Goal: Information Seeking & Learning: Check status

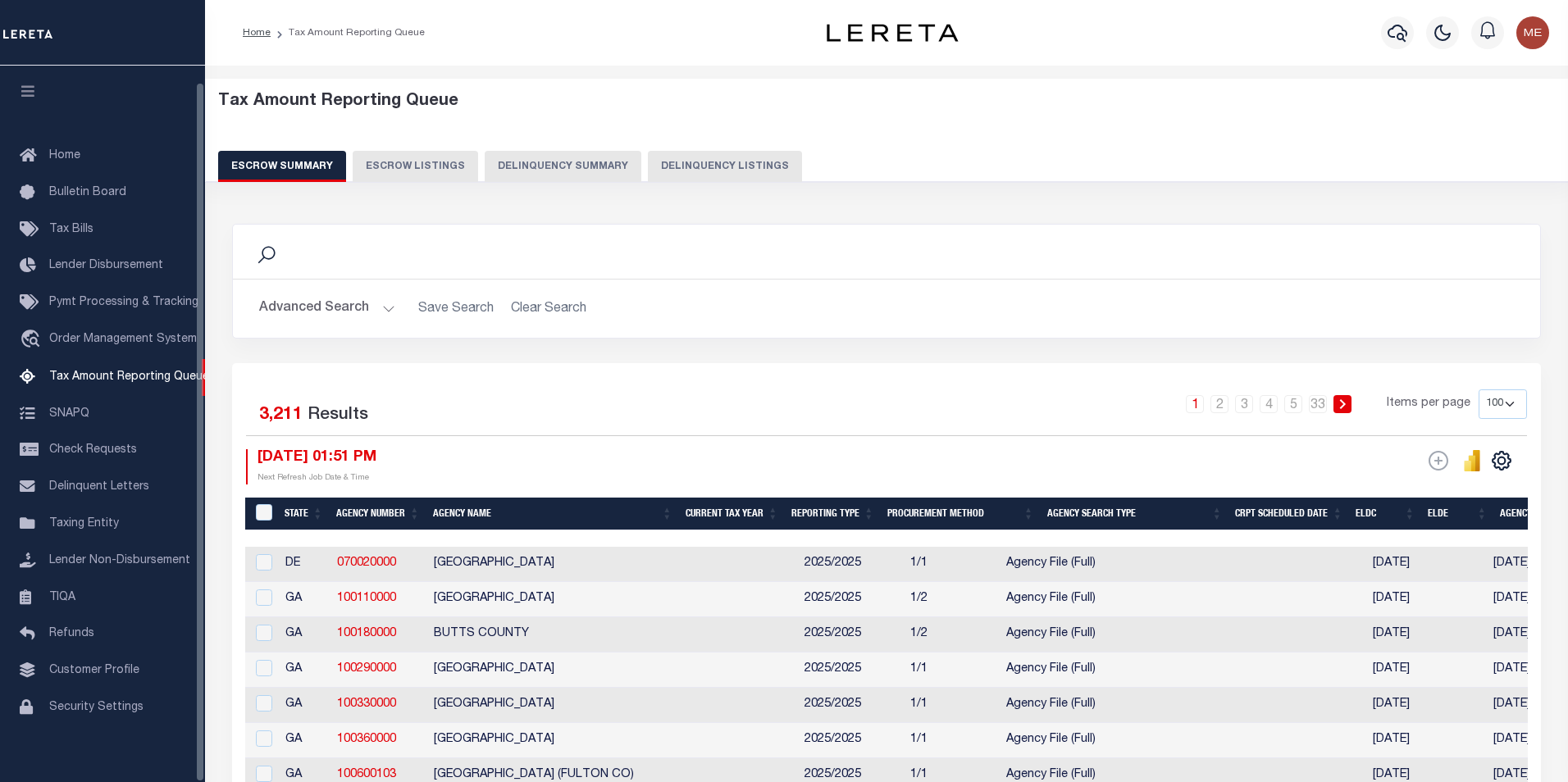
select select "100"
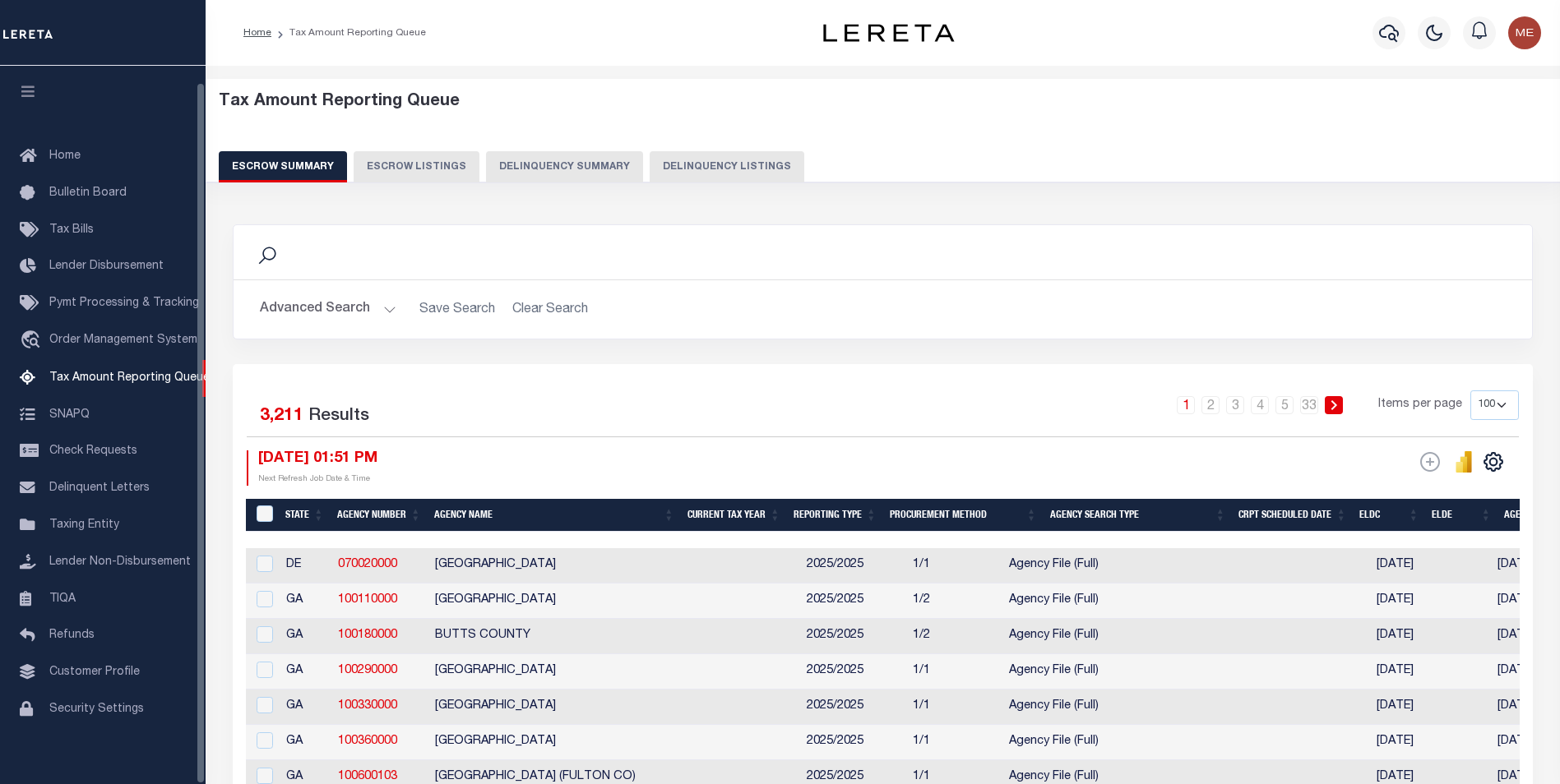
scroll to position [17, 0]
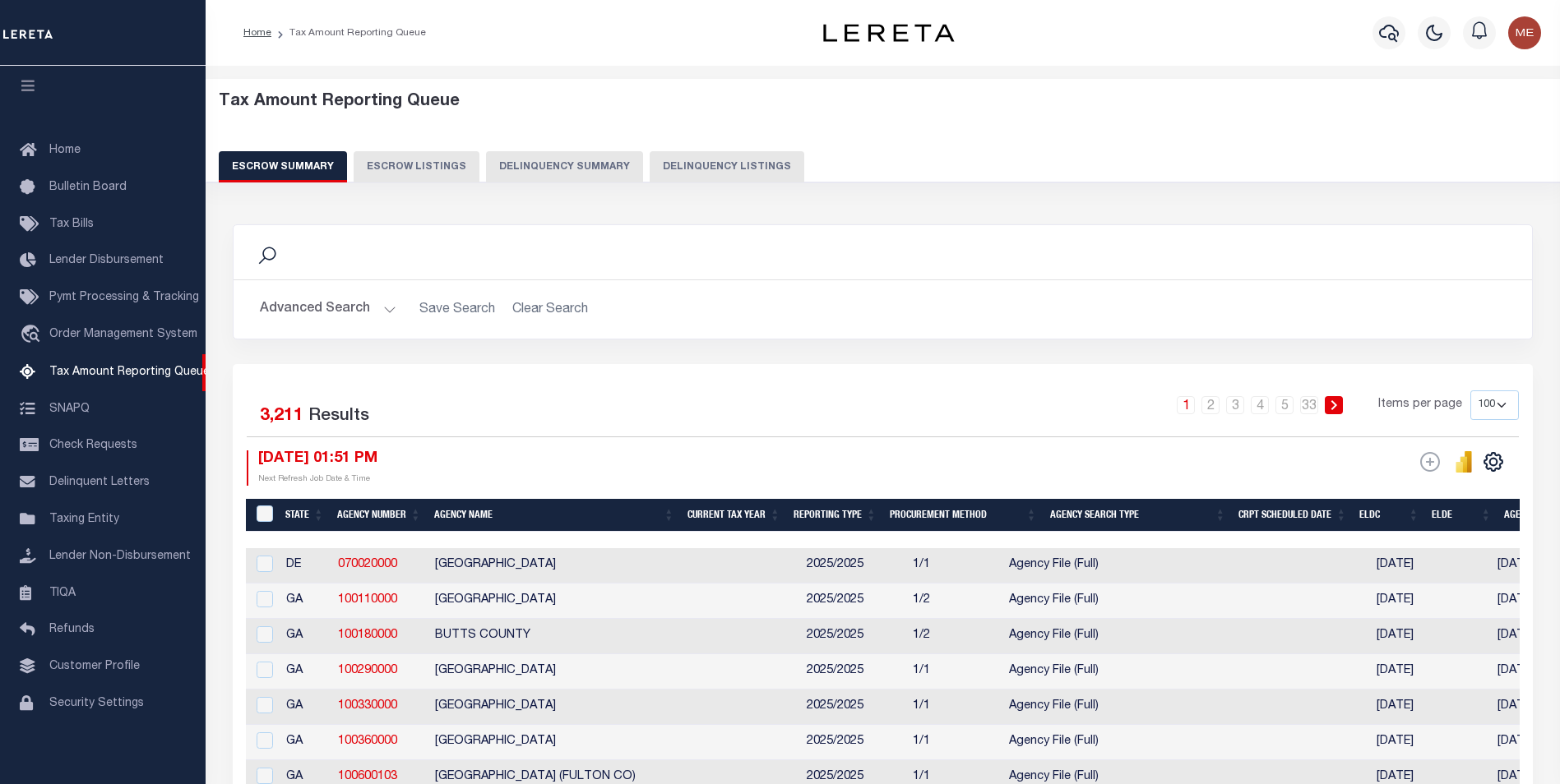
click at [1000, 430] on div "1 2 3 4 5 … 33 Items per page 10 25 50 100 500" at bounding box center [1044, 412] width 948 height 43
click at [722, 166] on button "Delinquency Listings" at bounding box center [727, 167] width 155 height 32
select select "100"
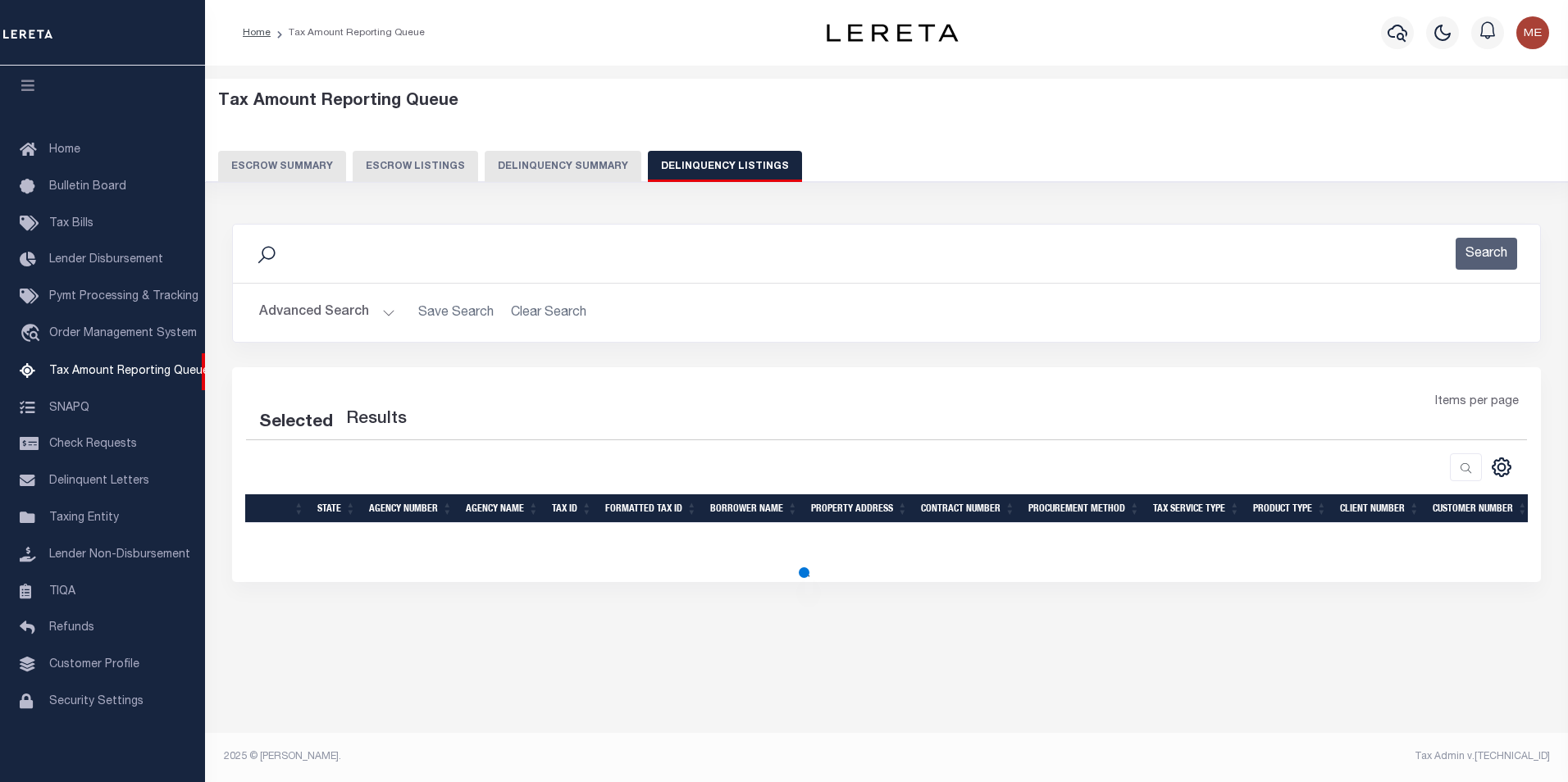
select select "100"
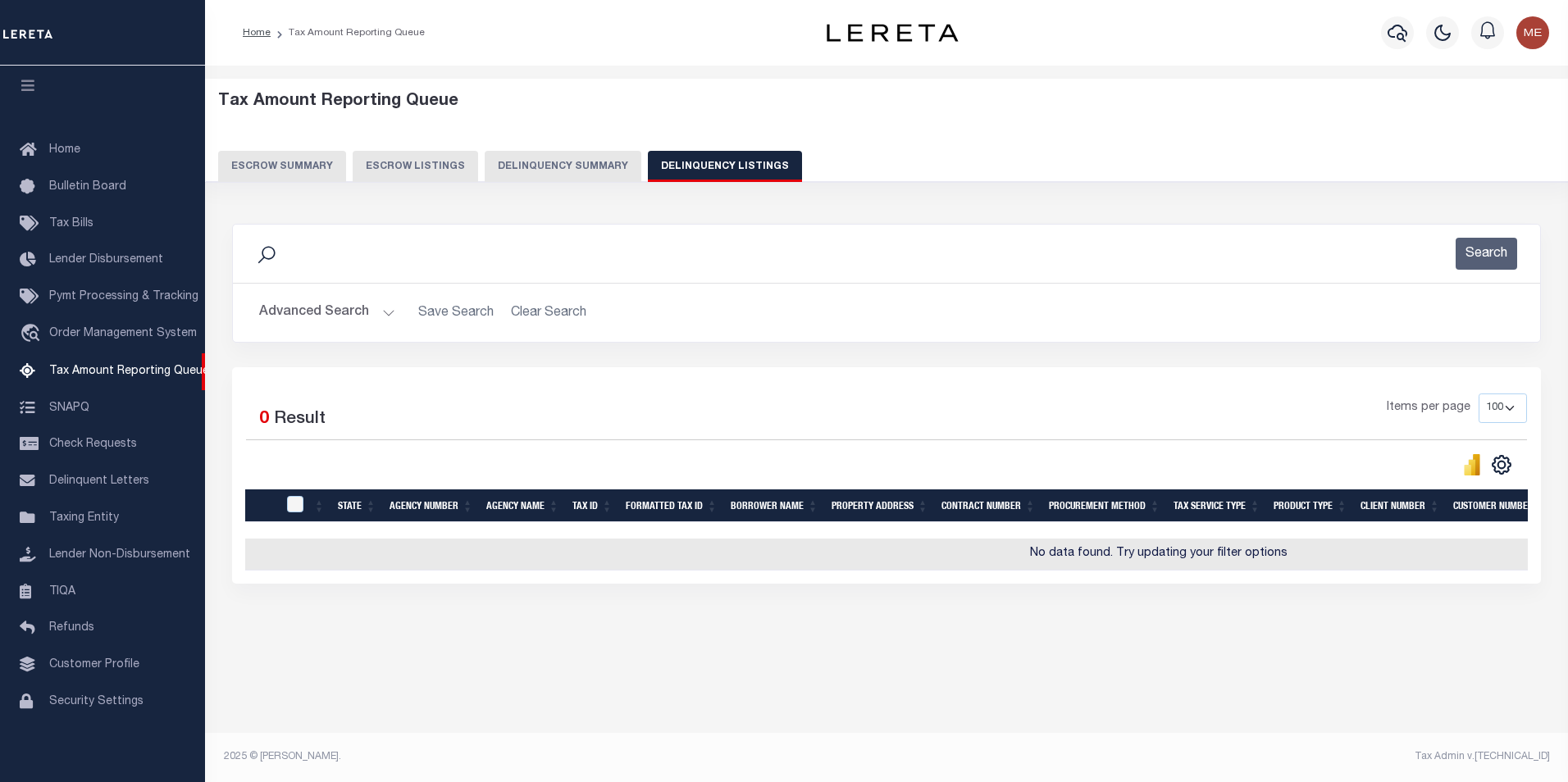
click at [351, 316] on button "Advanced Search" at bounding box center [327, 313] width 136 height 32
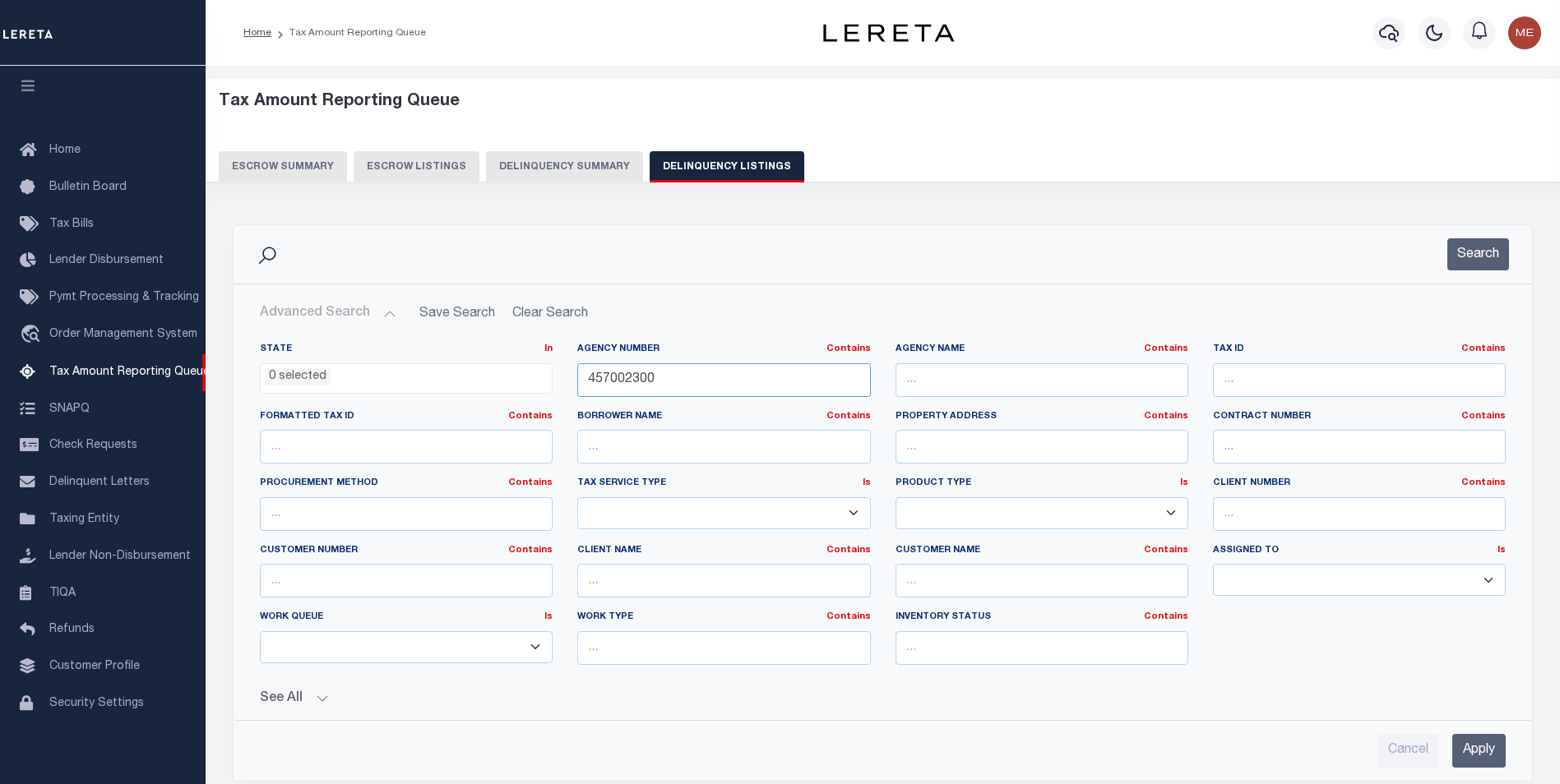
click at [733, 369] on input "457002300" at bounding box center [723, 380] width 292 height 33
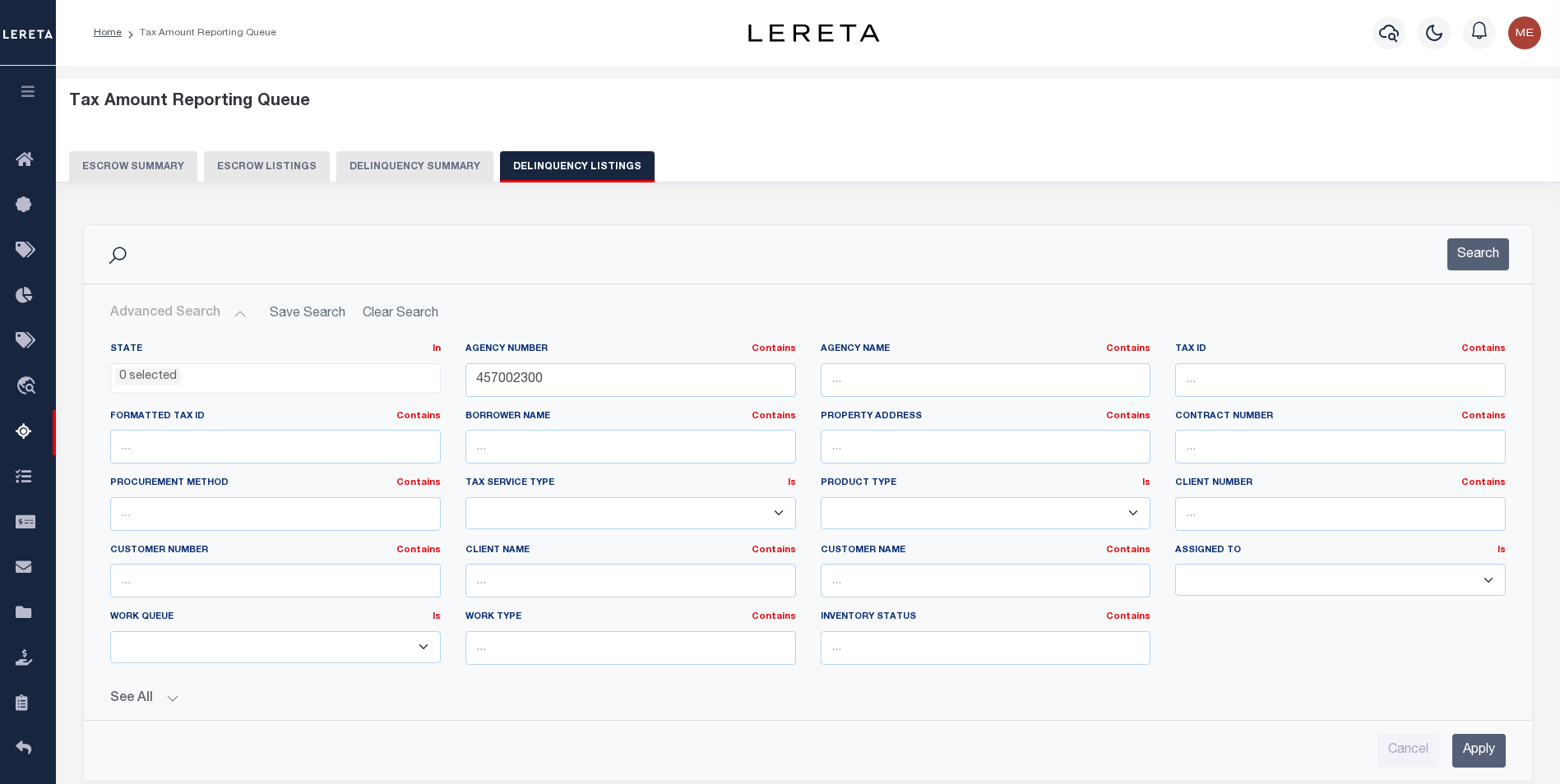
click at [33, 101] on button "button" at bounding box center [28, 94] width 56 height 56
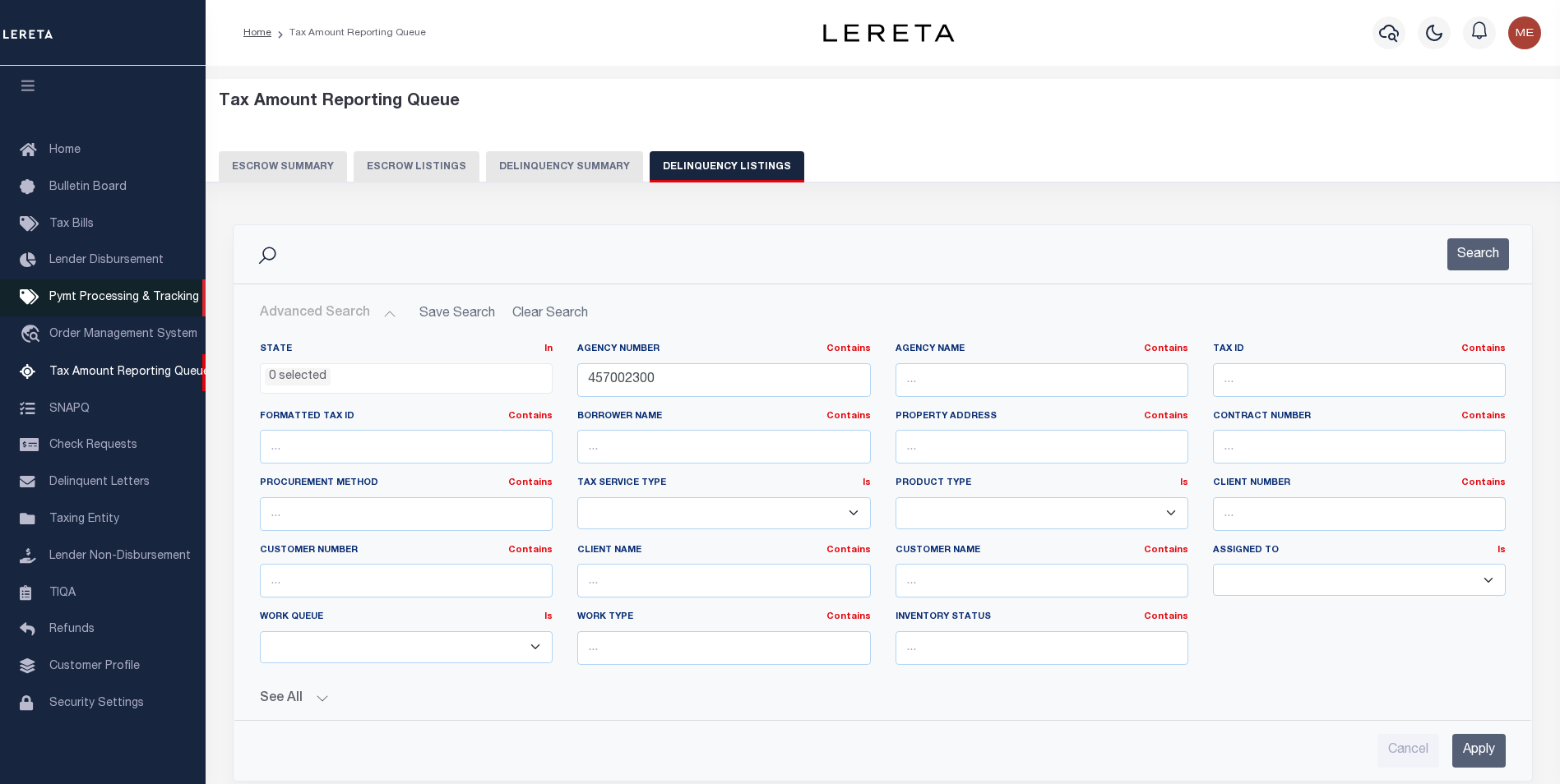
click at [106, 283] on link "Pymt Processing & Tracking" at bounding box center [103, 298] width 206 height 37
click at [117, 328] on span "Order Management System" at bounding box center [123, 334] width 148 height 11
click at [594, 176] on button "Delinquency Summary" at bounding box center [564, 167] width 157 height 32
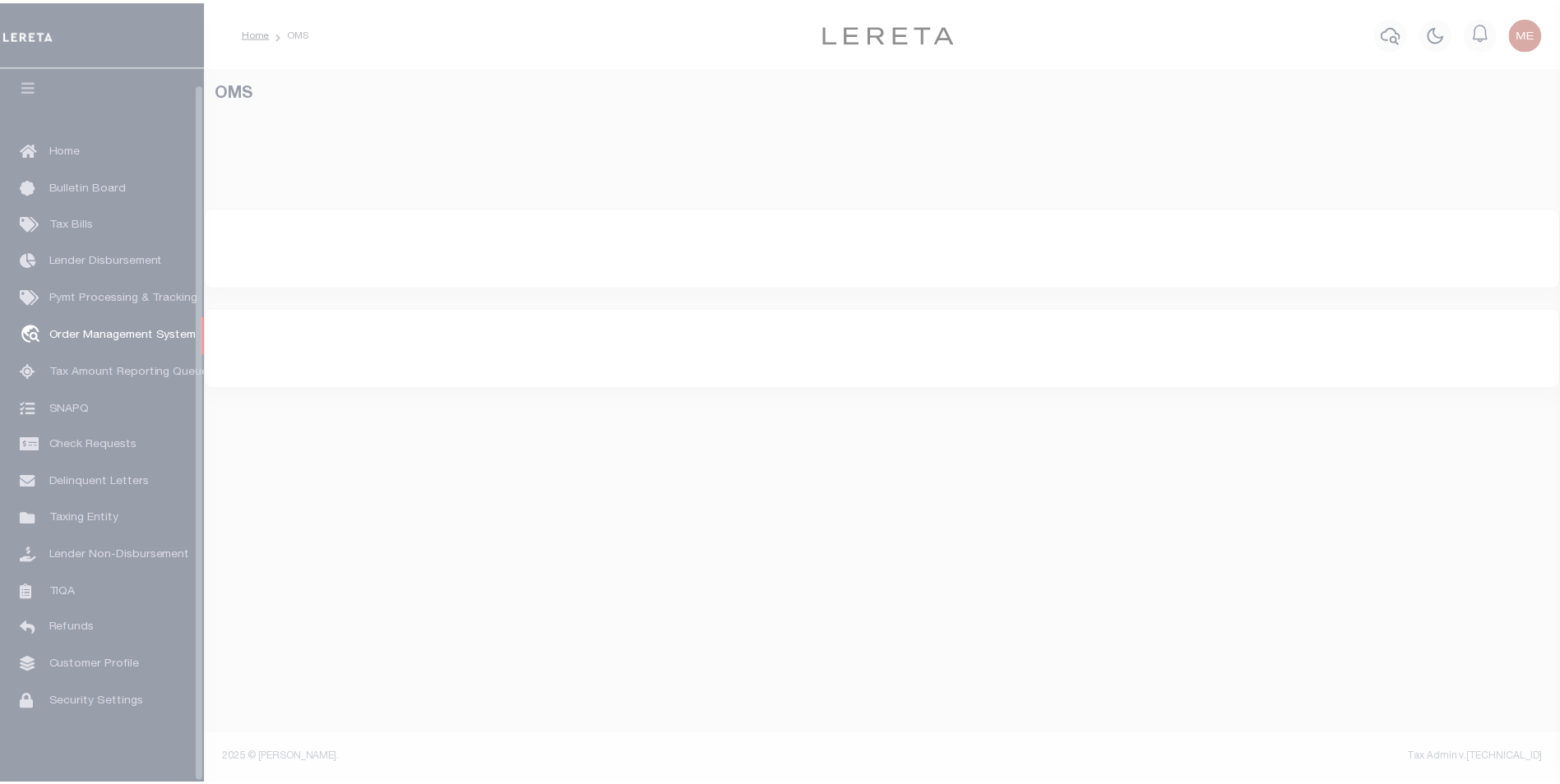
scroll to position [17, 0]
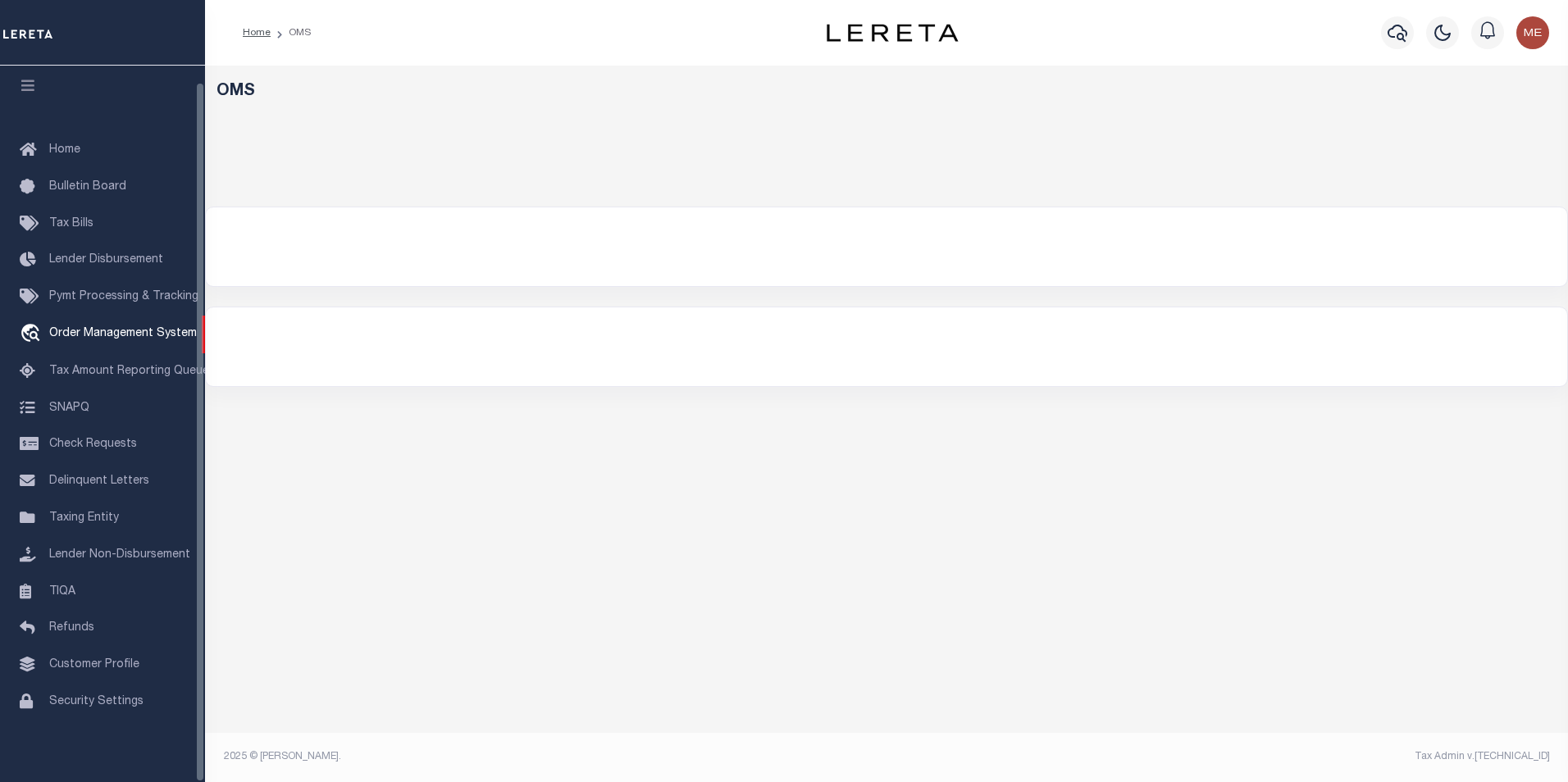
select select "200"
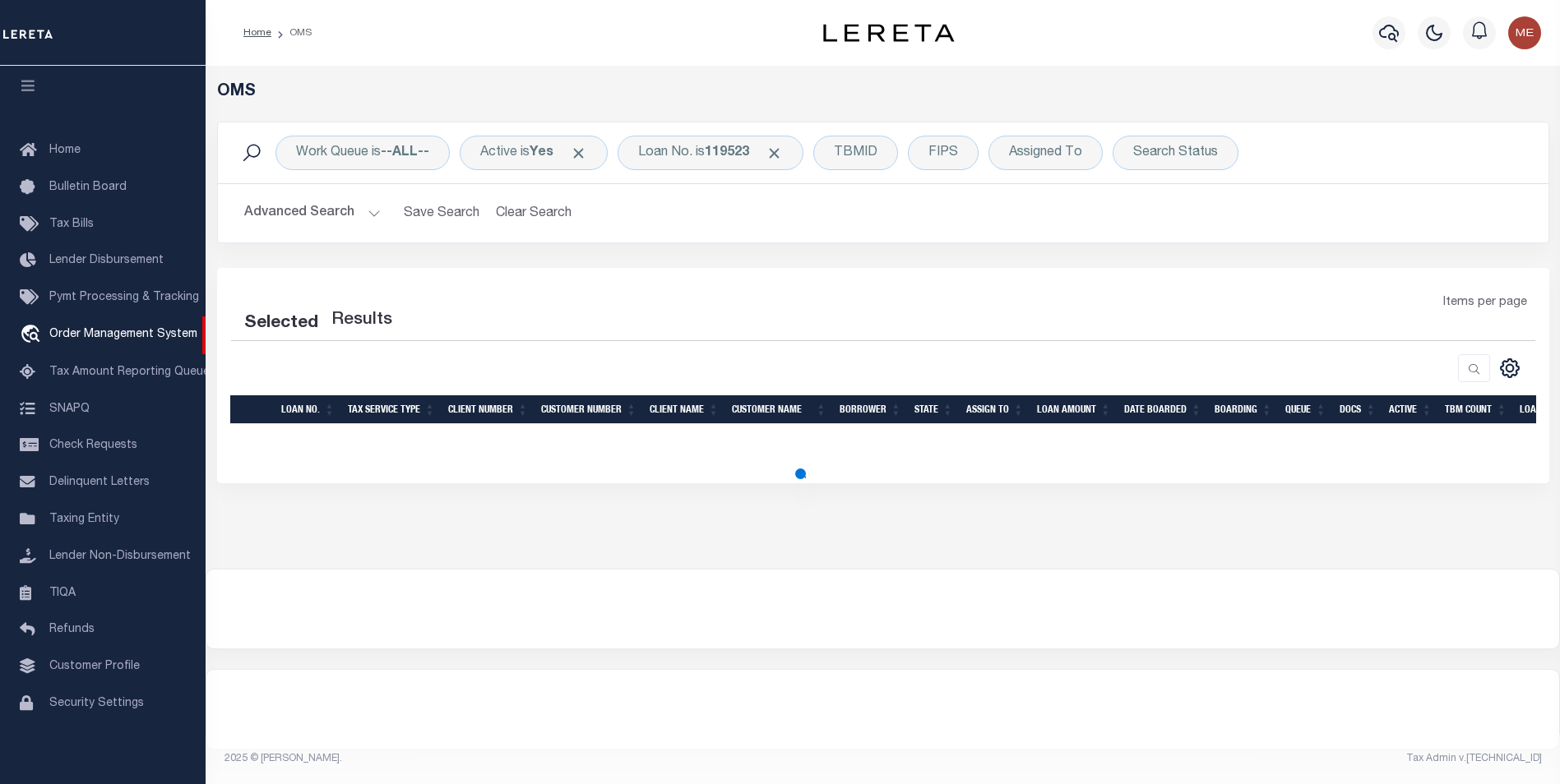
select select "200"
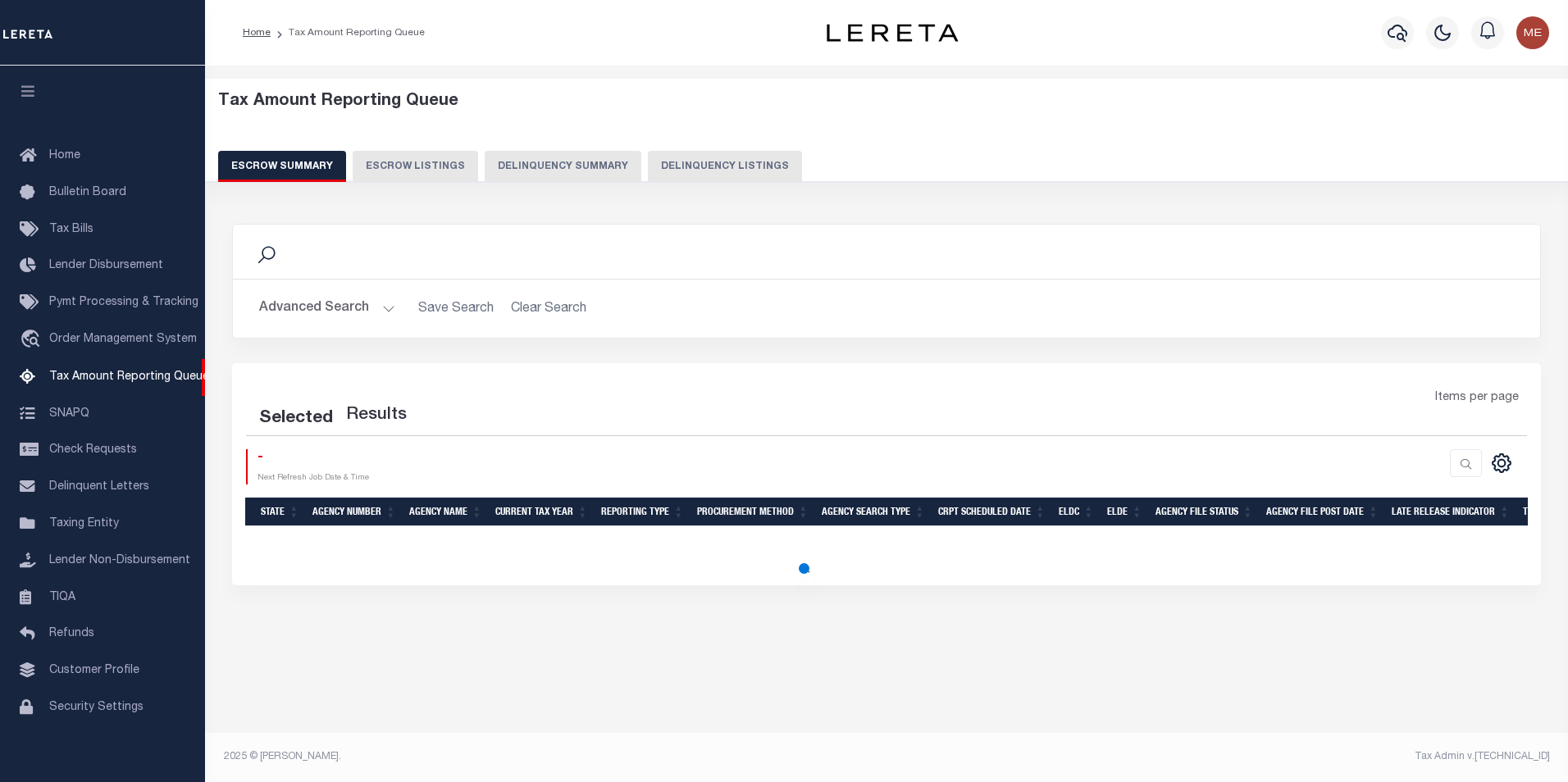
select select "100"
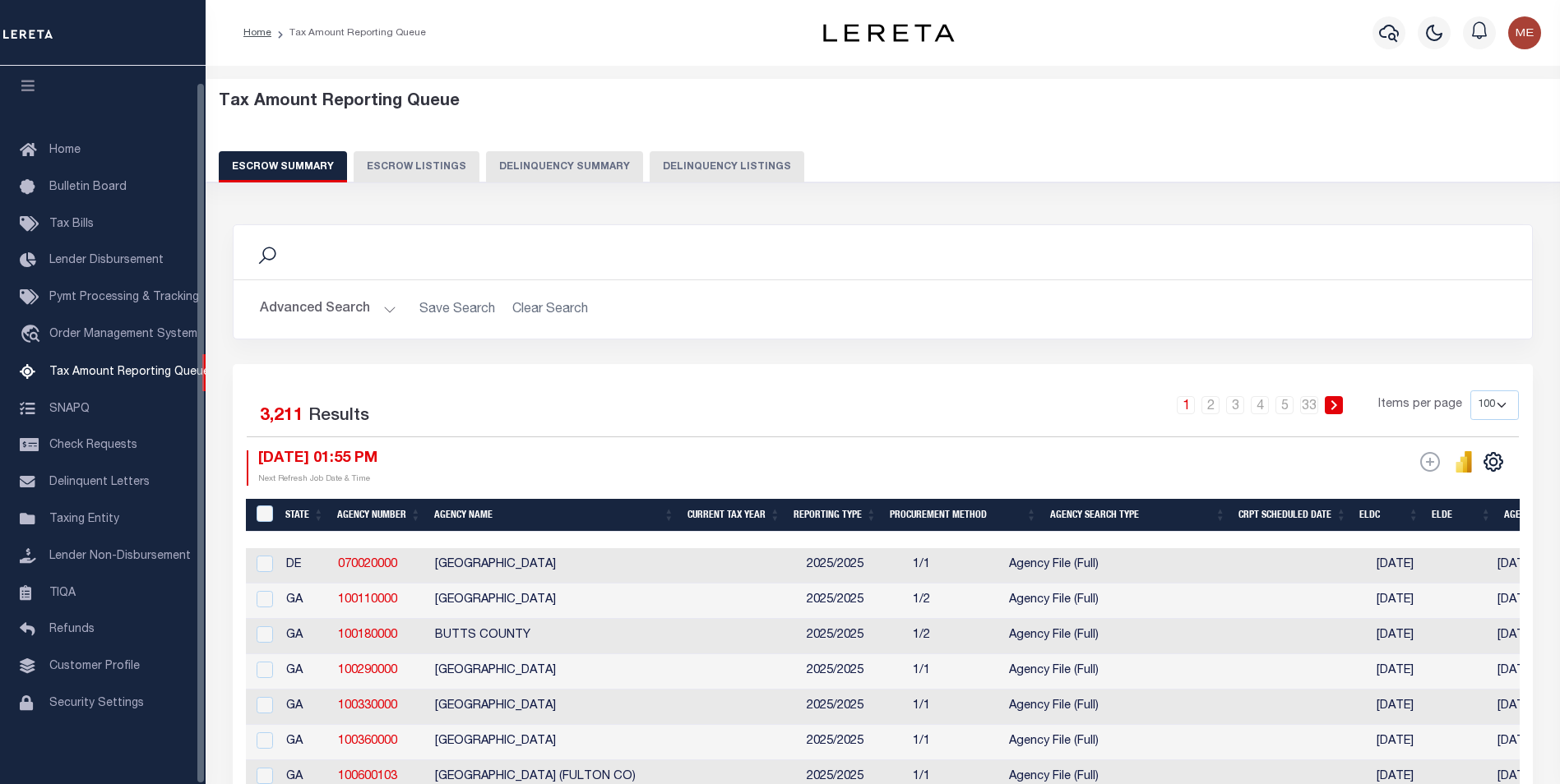
scroll to position [17, 0]
click at [557, 164] on button "Delinquency Summary" at bounding box center [564, 167] width 157 height 32
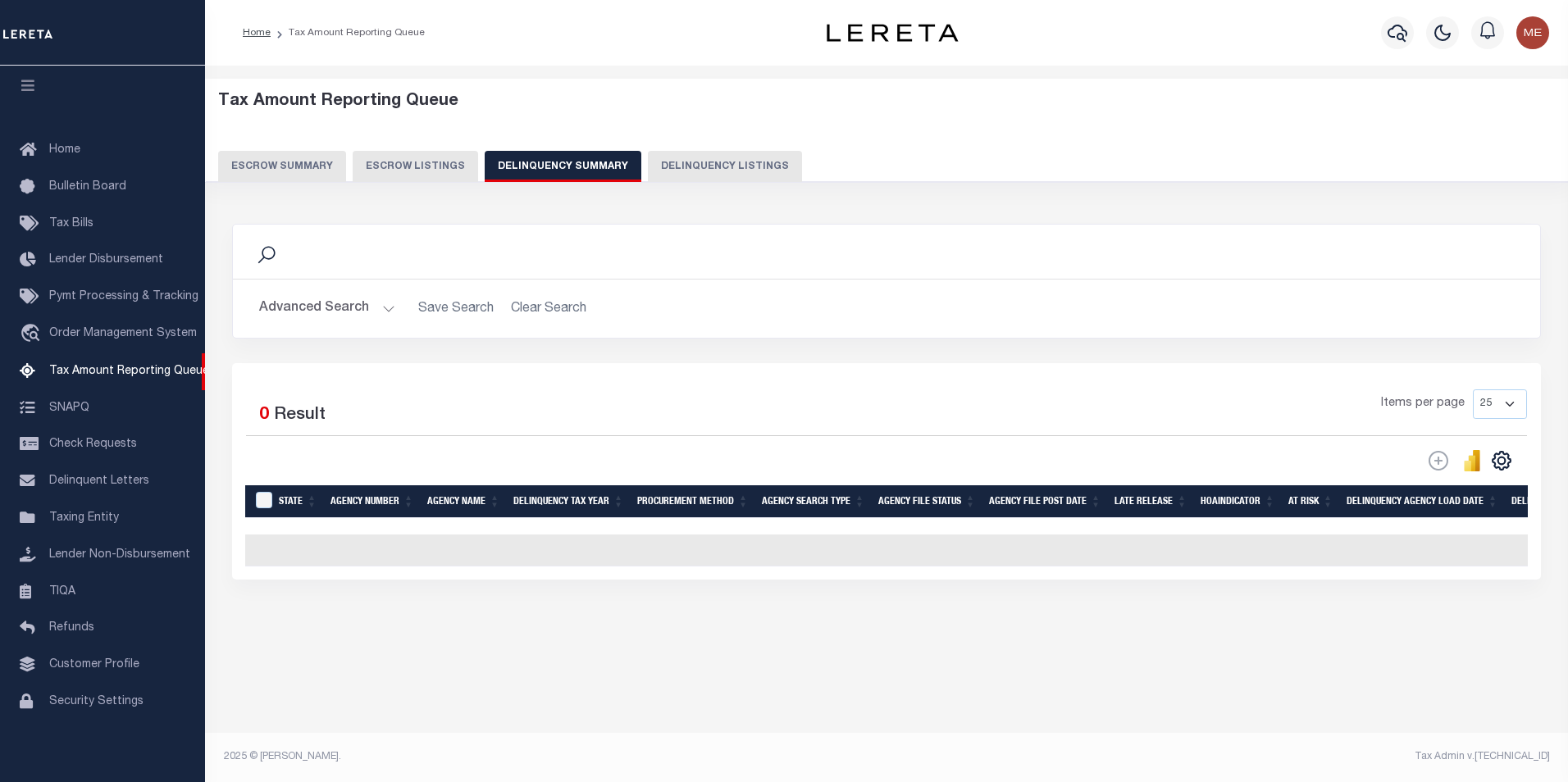
click at [384, 310] on button "Advanced Search" at bounding box center [327, 308] width 136 height 32
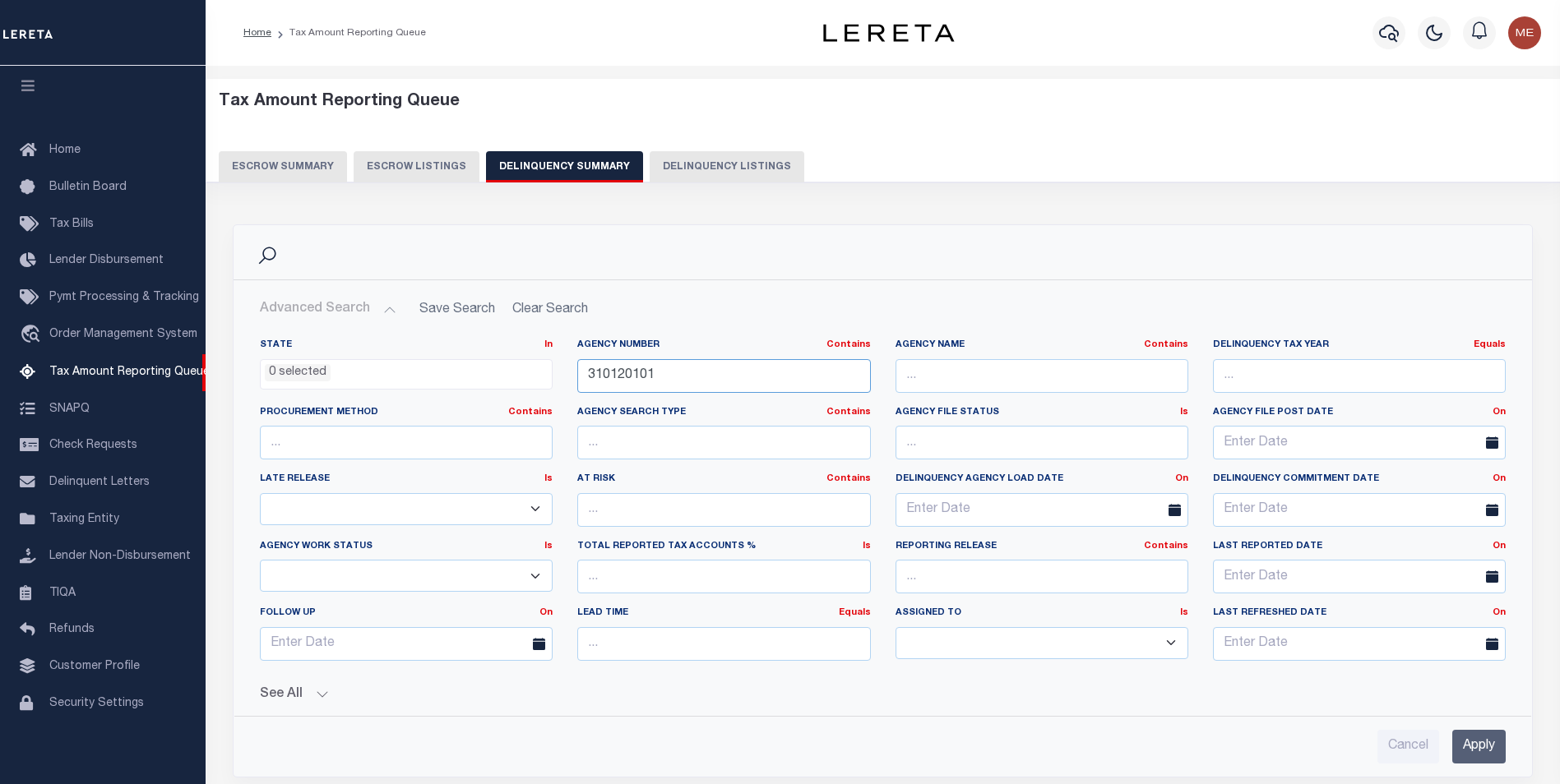
click at [695, 379] on input "310120101" at bounding box center [723, 376] width 292 height 33
click at [696, 379] on input "310120101" at bounding box center [723, 376] width 292 height 33
click at [1488, 751] on input "Apply" at bounding box center [1478, 746] width 54 height 33
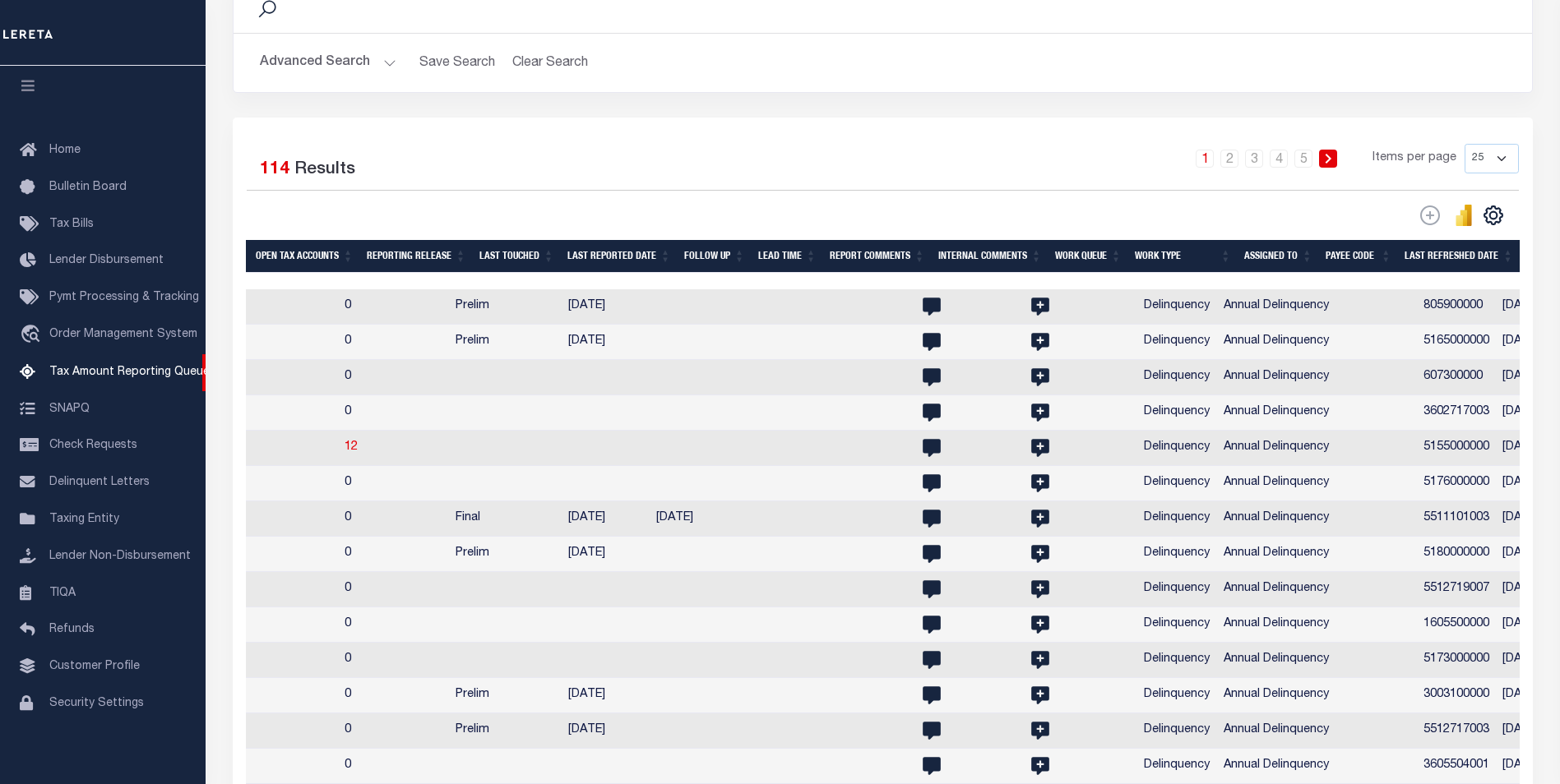
scroll to position [0, 1738]
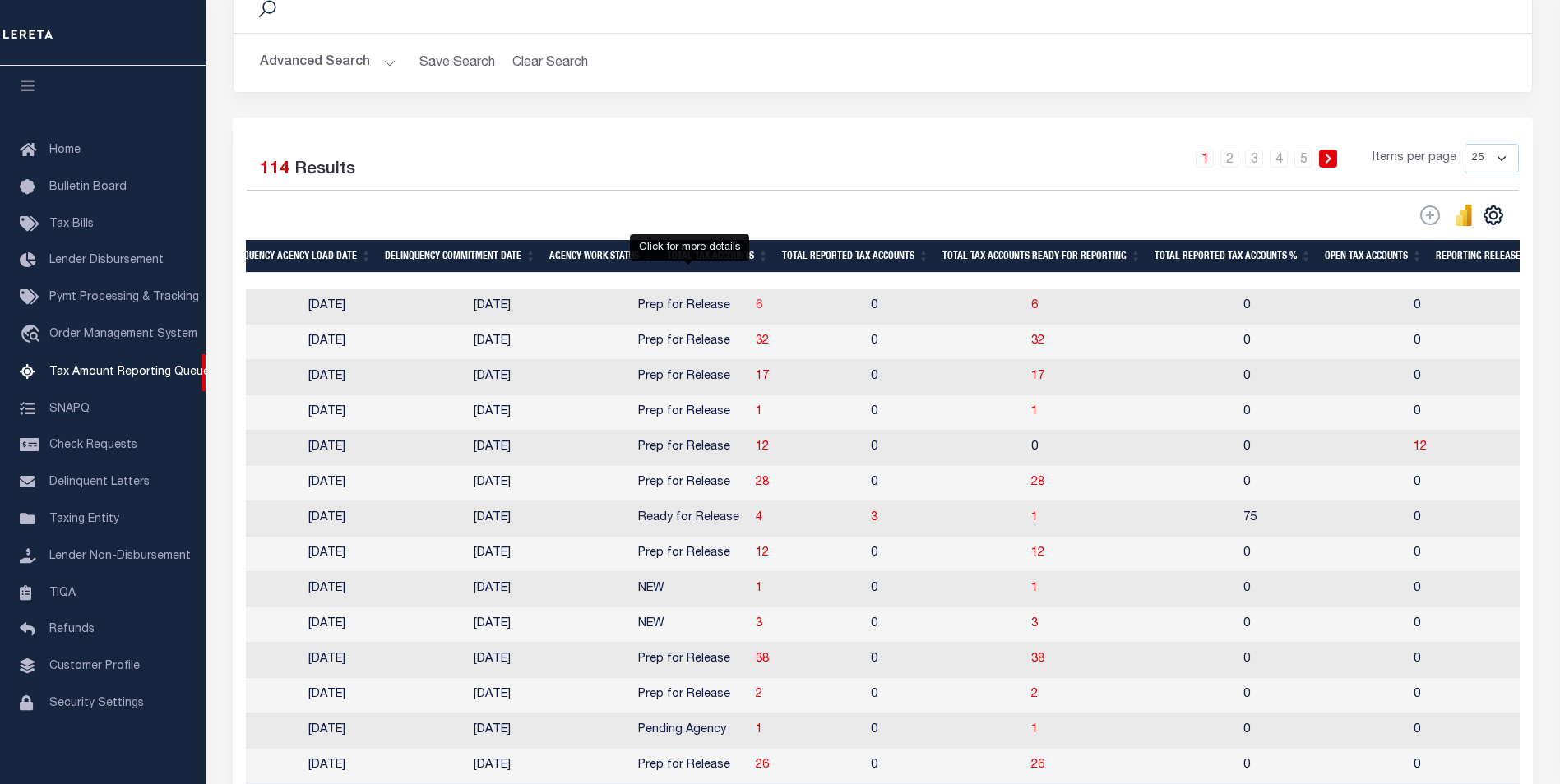
click at [755, 306] on span "6" at bounding box center [758, 306] width 6 height 11
select select "100"
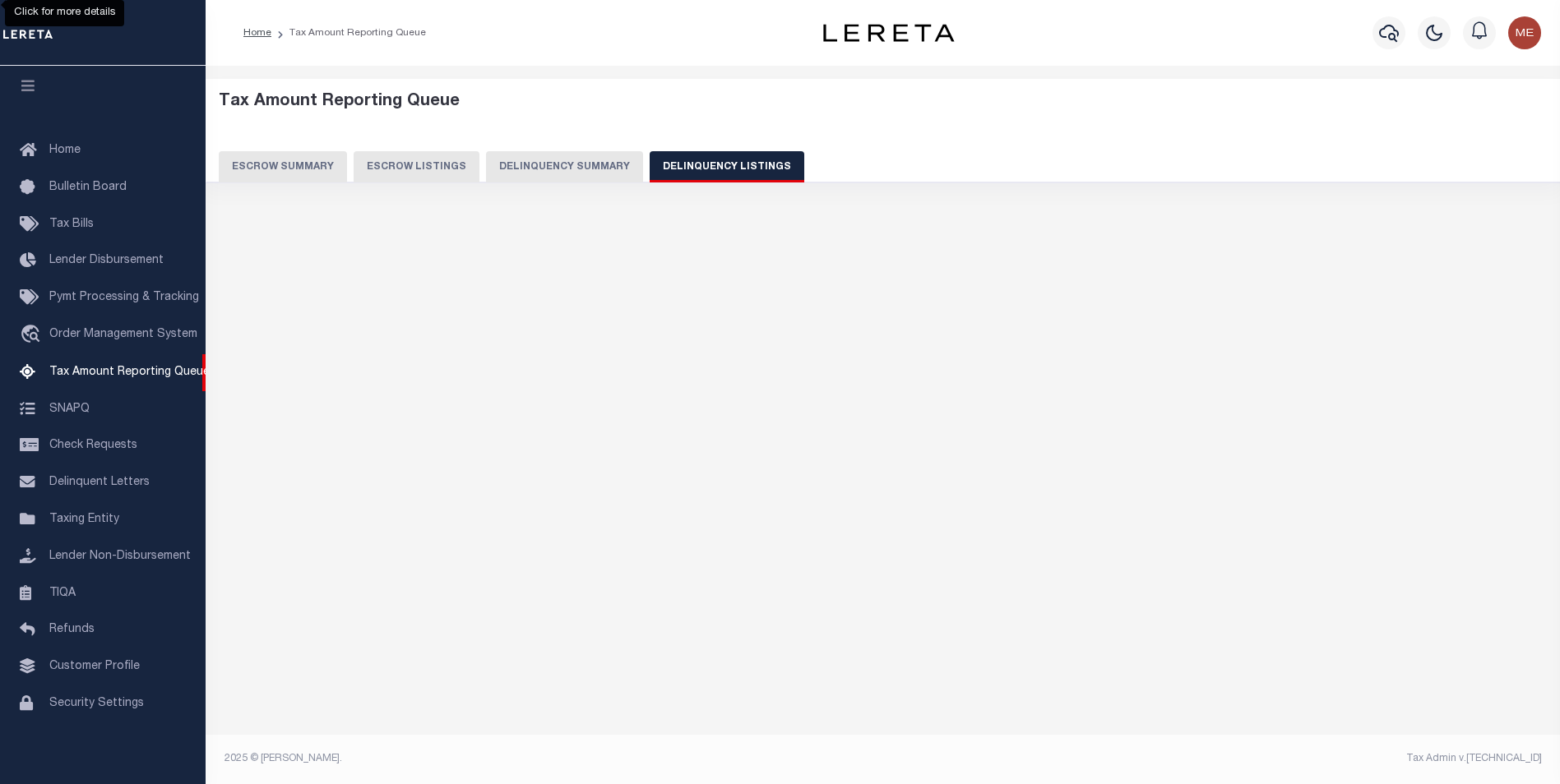
select select "100"
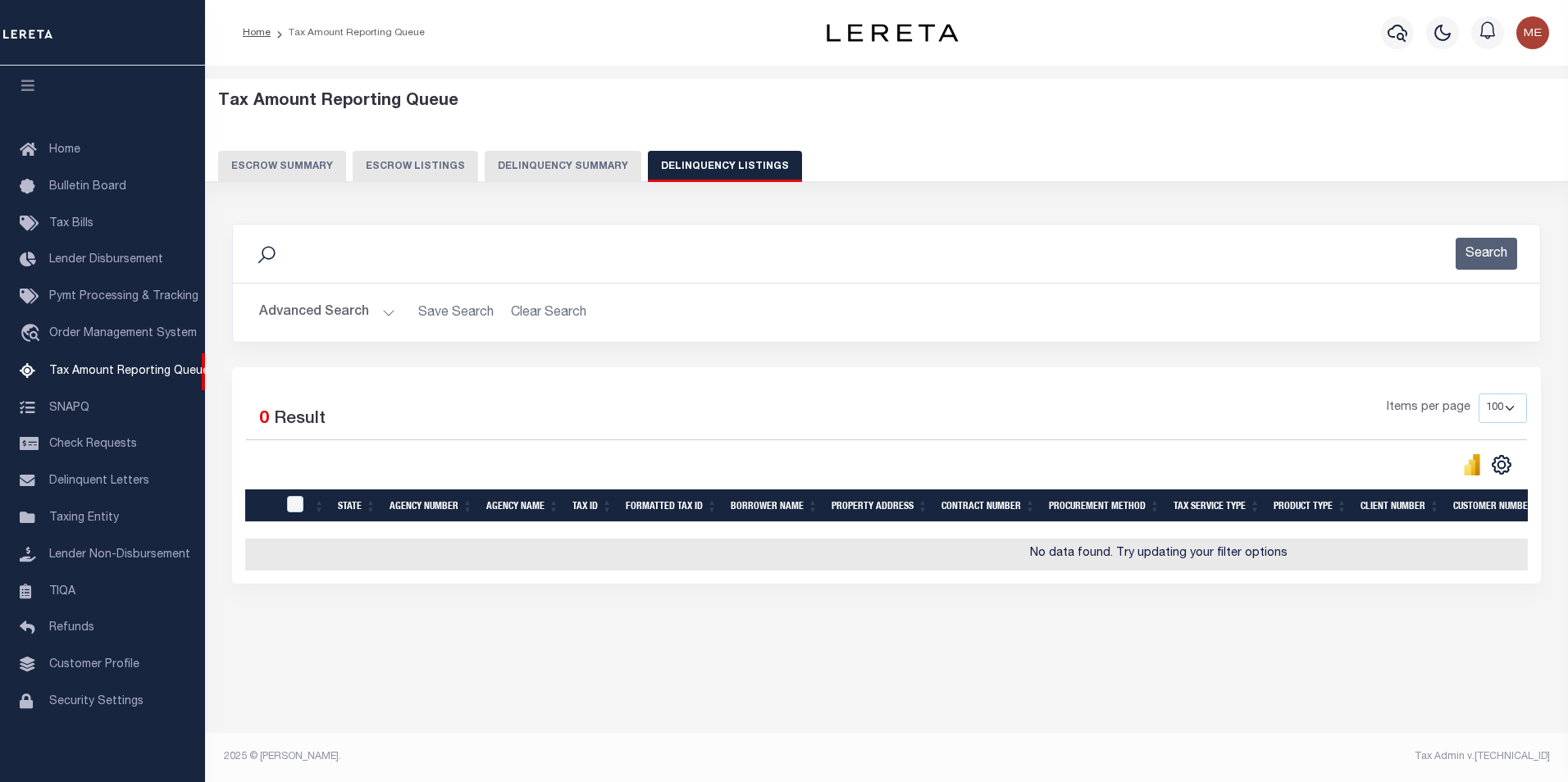
click at [385, 310] on button "Advanced Search" at bounding box center [327, 313] width 136 height 32
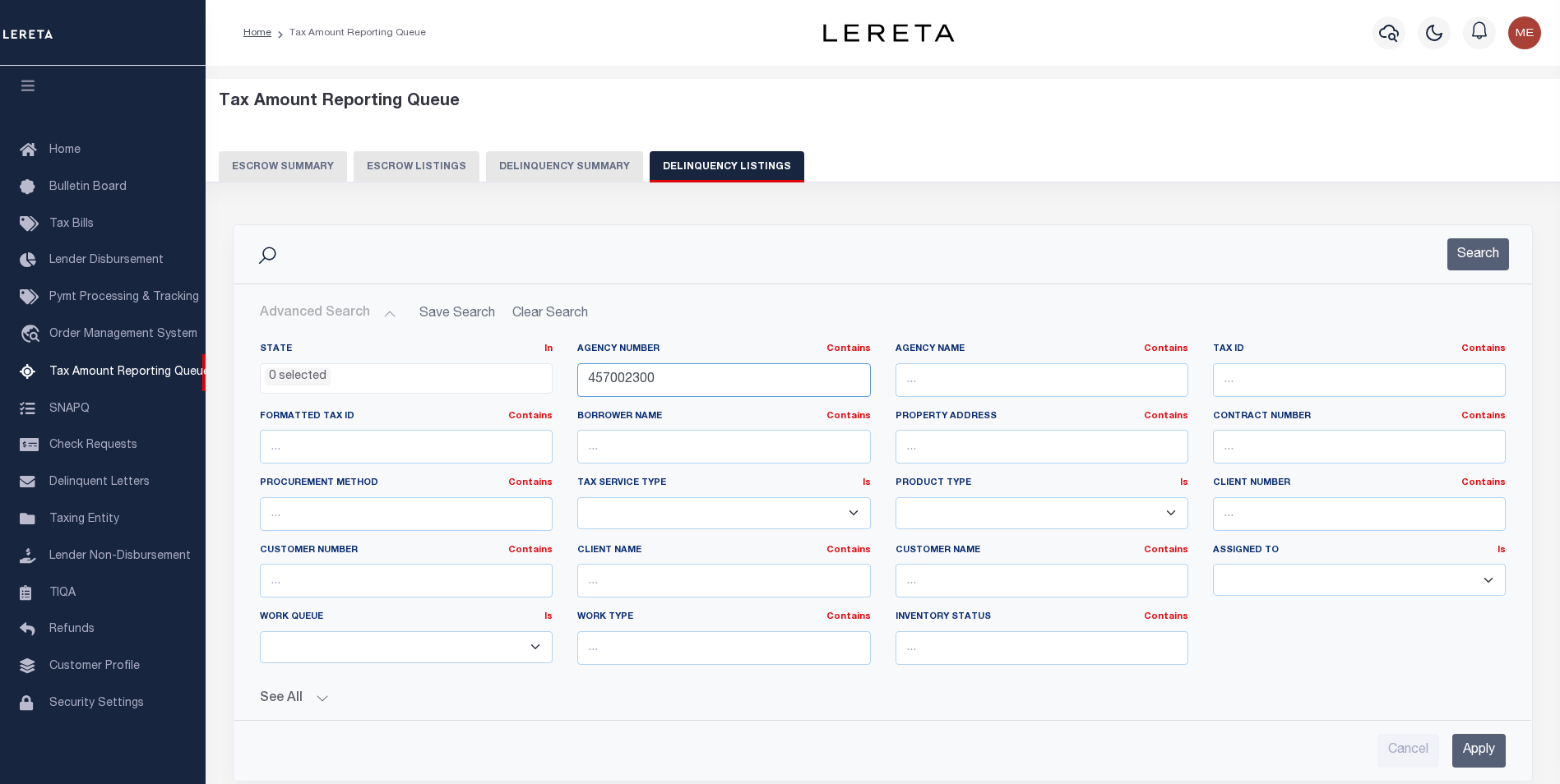
click at [776, 365] on input "457002300" at bounding box center [723, 380] width 292 height 33
click at [1461, 746] on input "Apply" at bounding box center [1478, 751] width 54 height 33
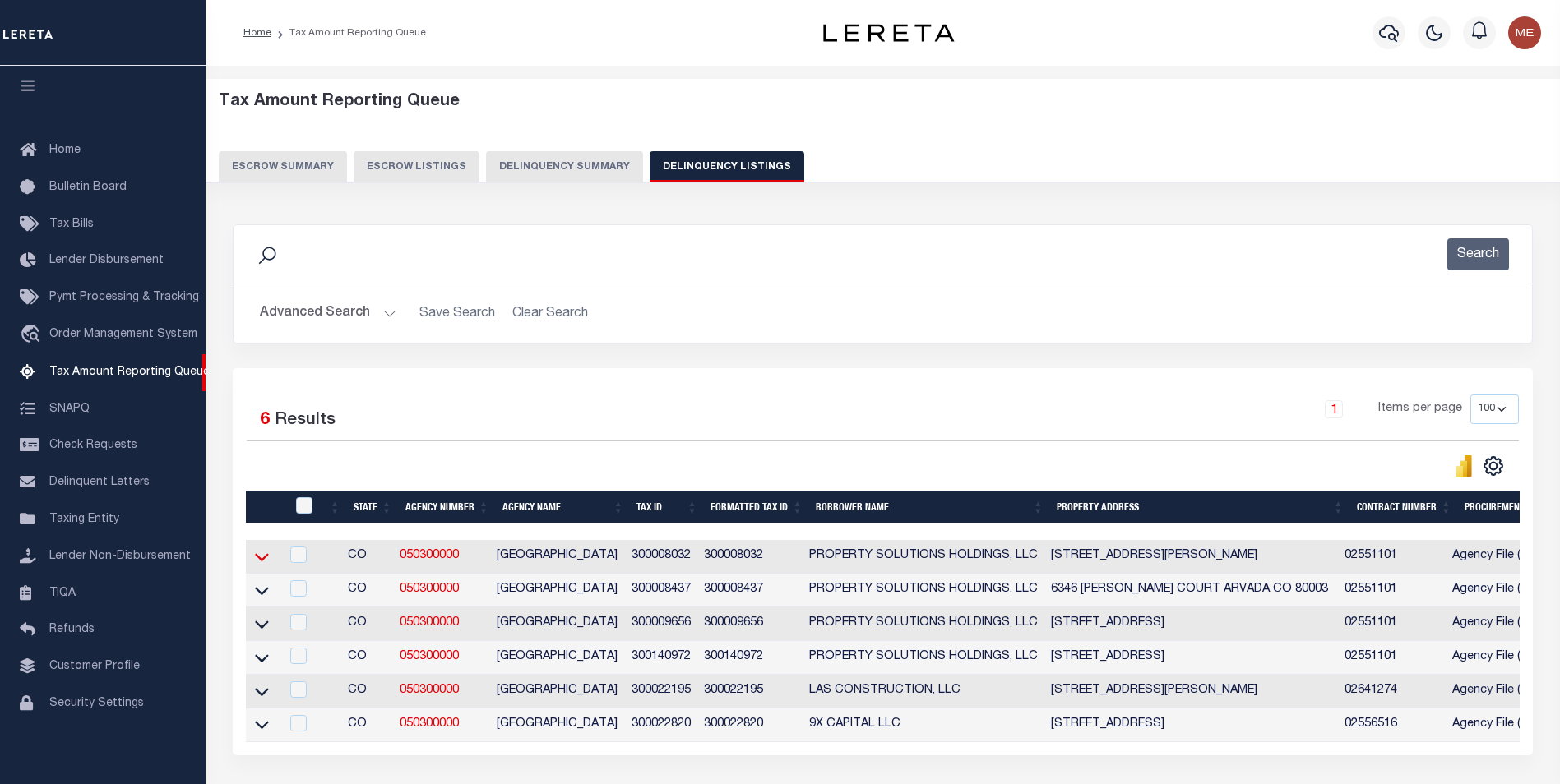
click at [262, 558] on icon at bounding box center [262, 557] width 14 height 18
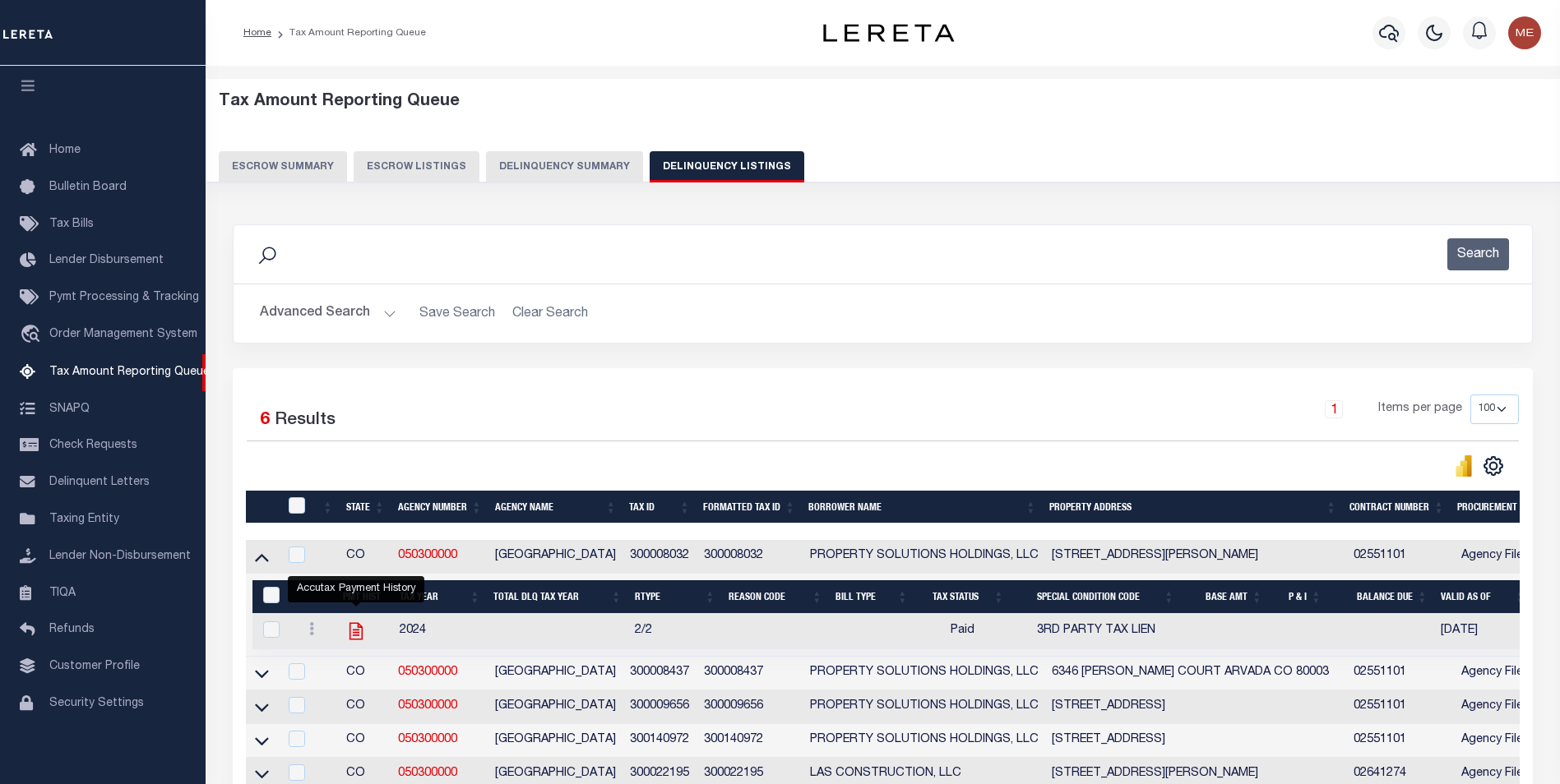
click at [348, 640] on icon "" at bounding box center [356, 631] width 21 height 21
checkbox input "true"
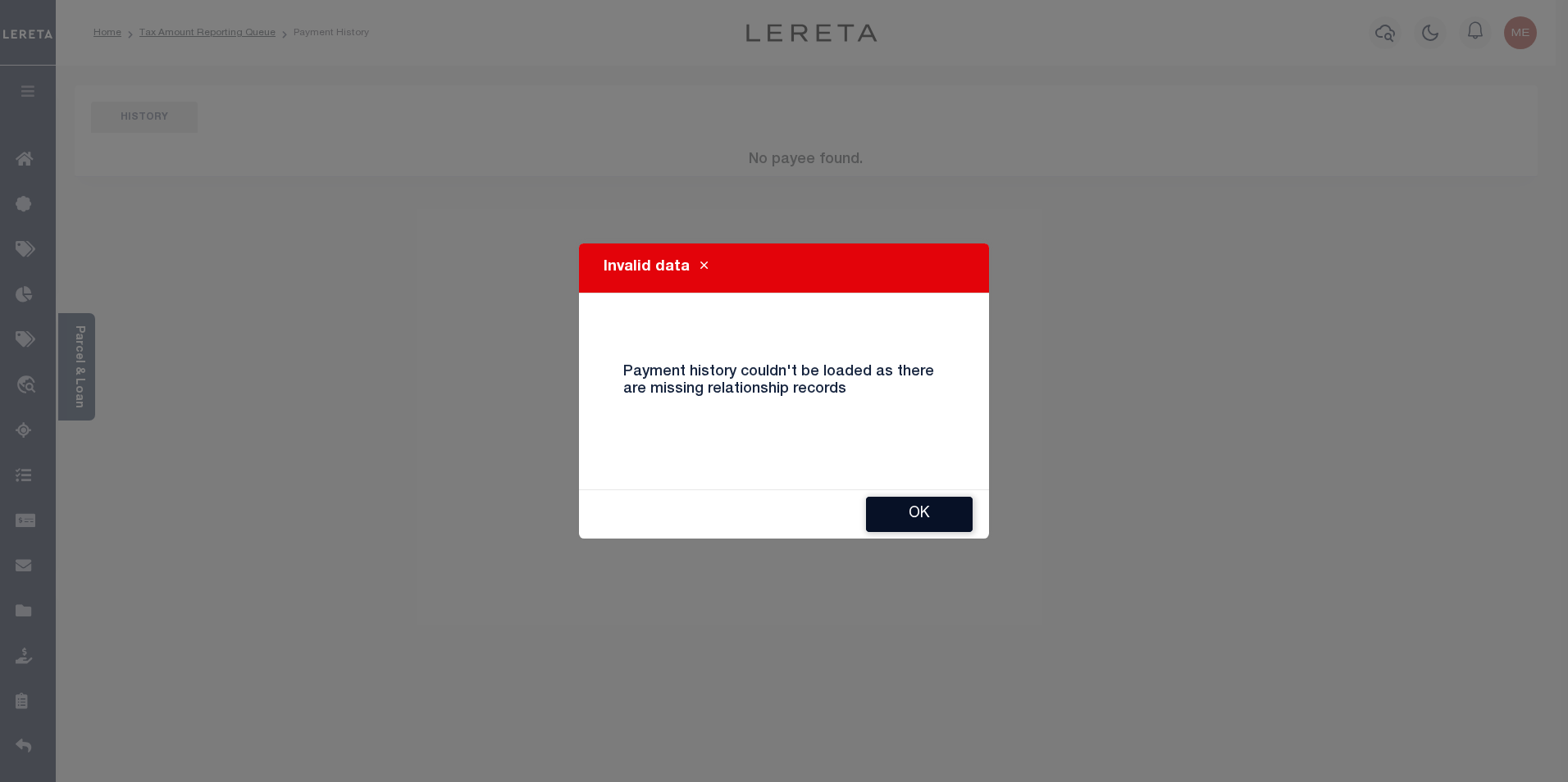
click at [928, 507] on button "Ok" at bounding box center [920, 514] width 107 height 35
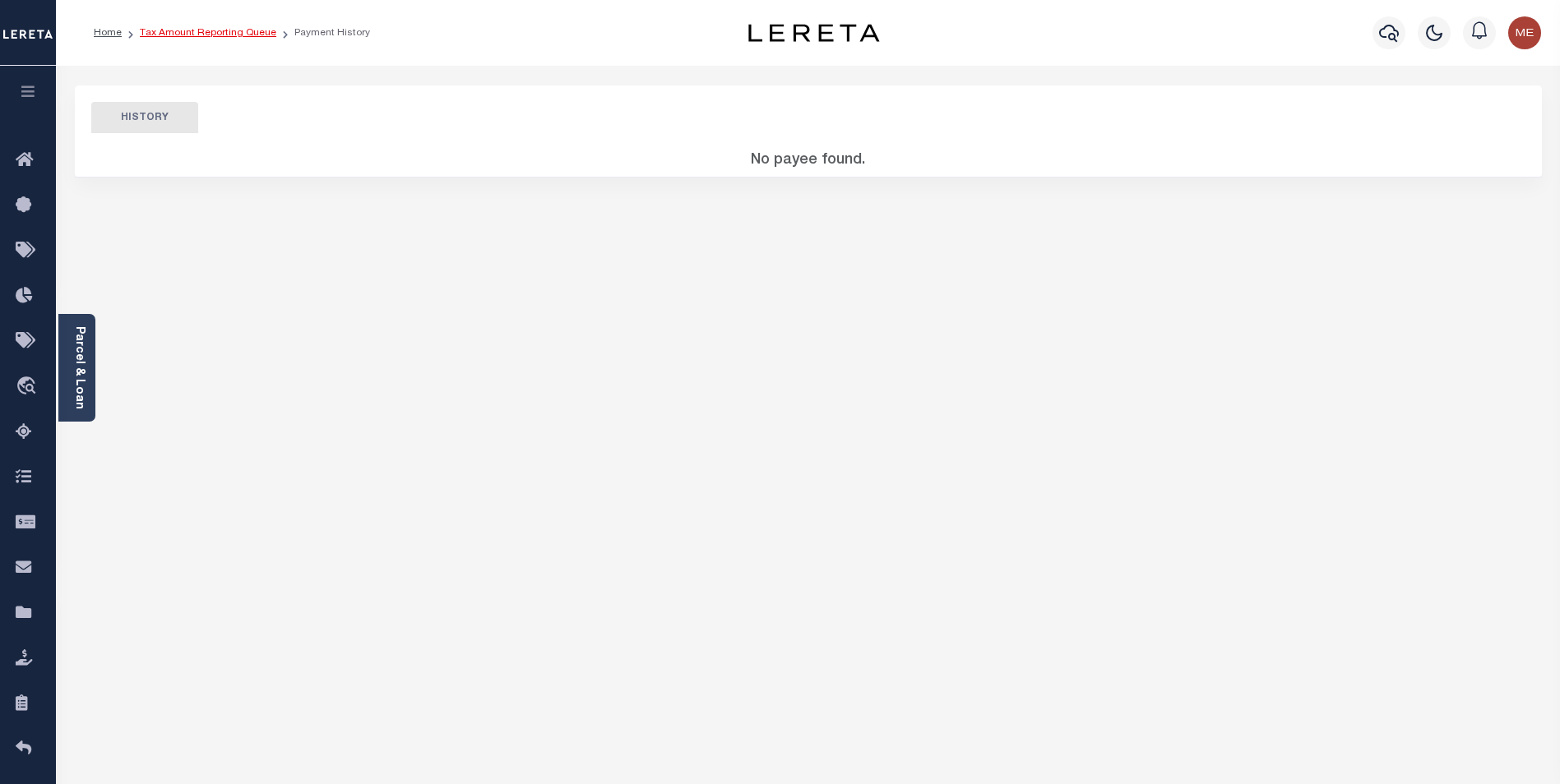
click at [209, 33] on link "Tax Amount Reporting Queue" at bounding box center [207, 32] width 136 height 10
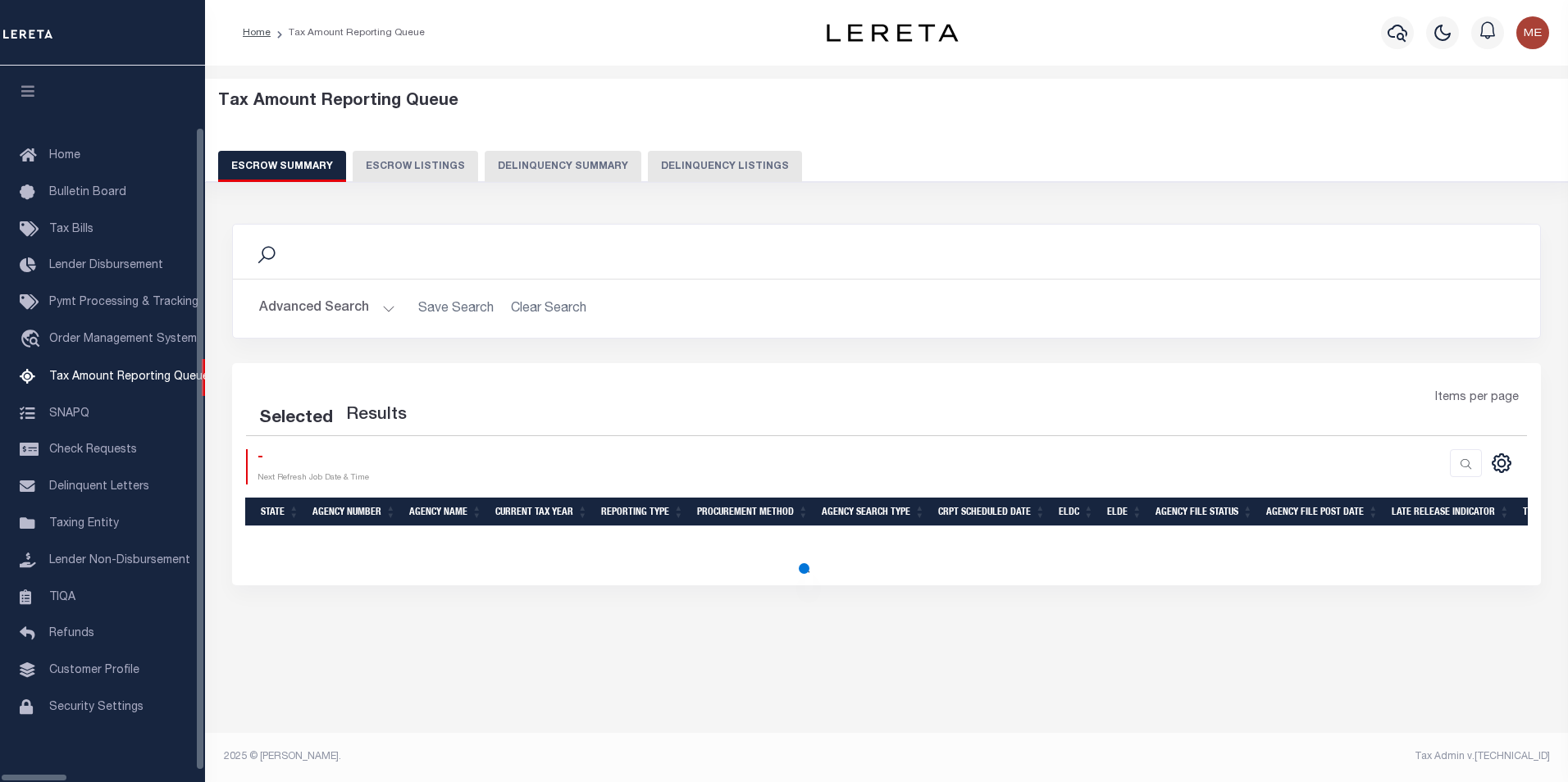
select select "100"
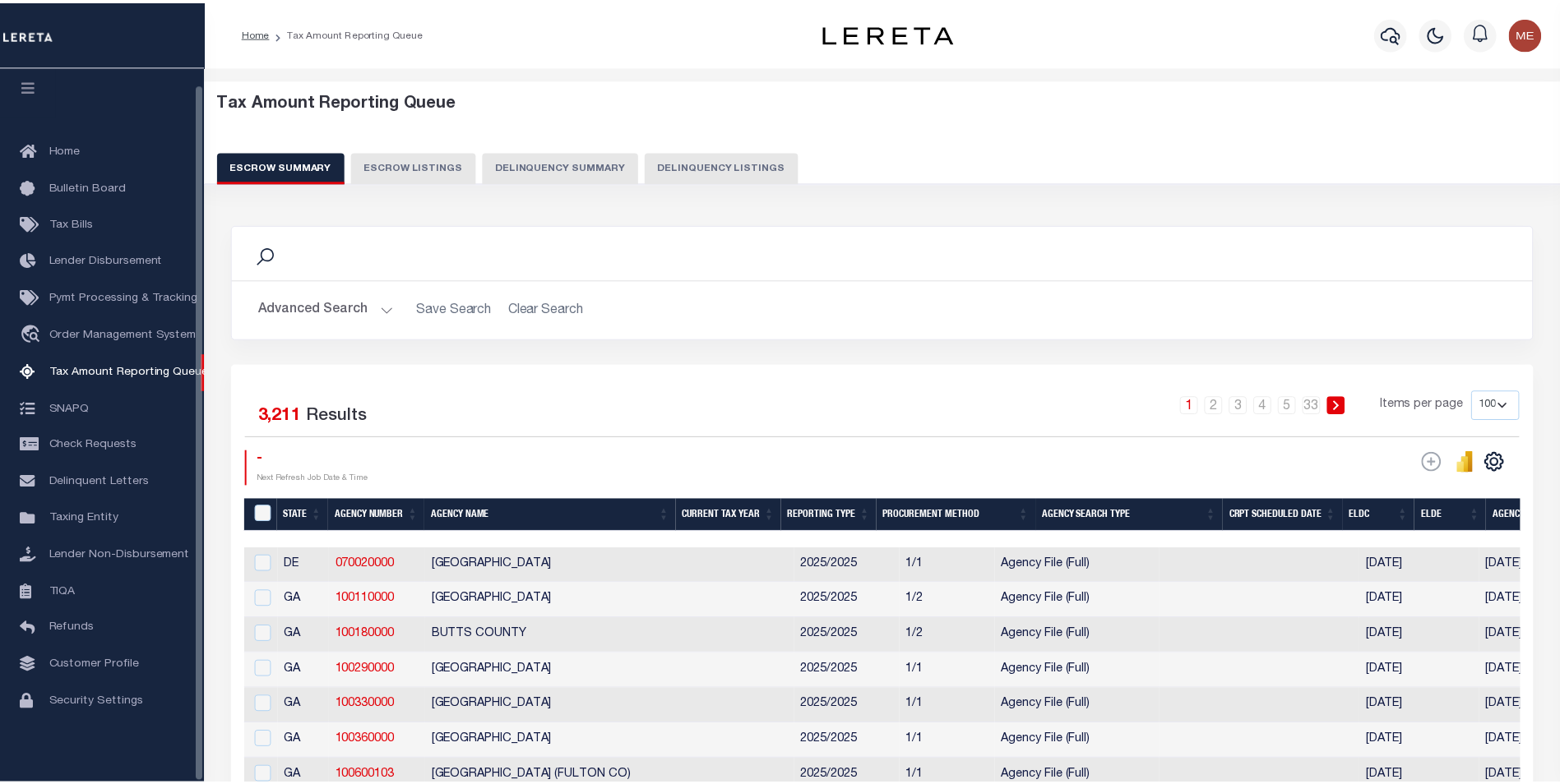
scroll to position [17, 0]
